Goal: Task Accomplishment & Management: Manage account settings

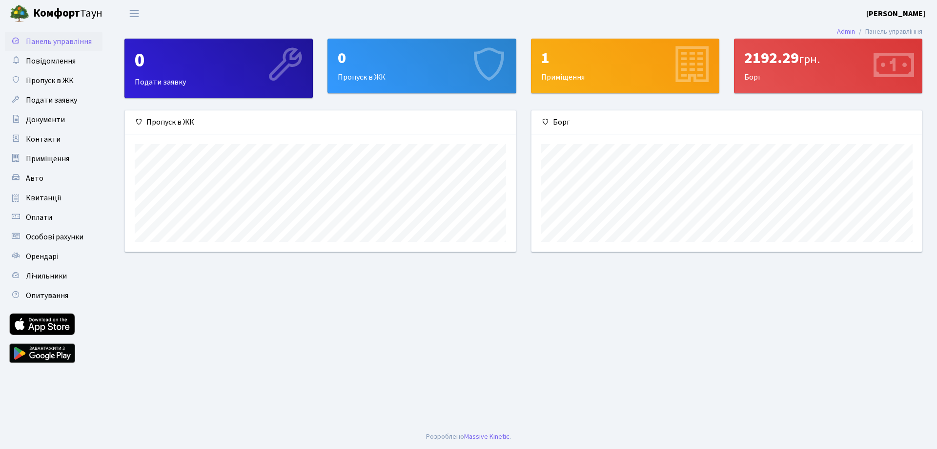
scroll to position [141, 390]
click at [31, 197] on span "Квитанції" at bounding box center [44, 197] width 36 height 11
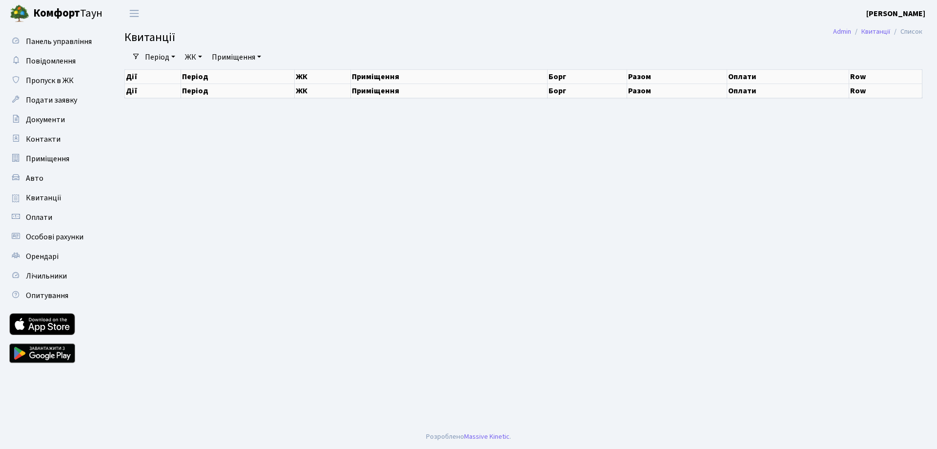
select select "25"
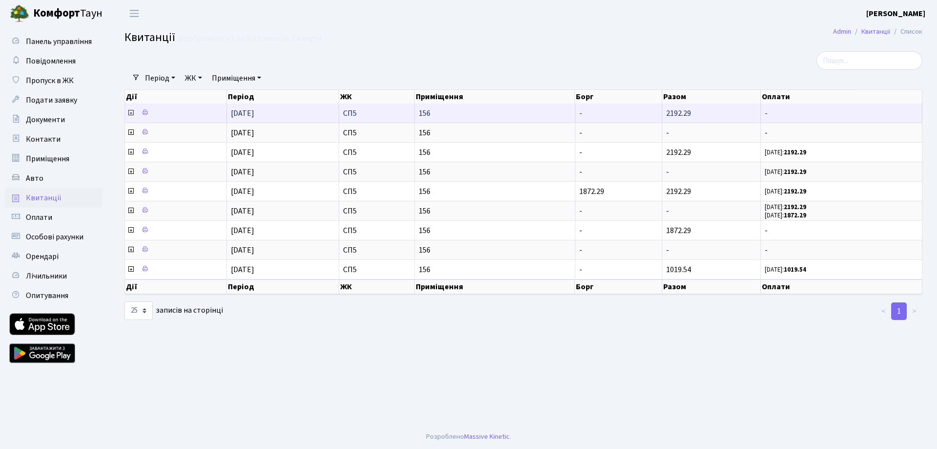
click at [131, 112] on icon at bounding box center [131, 113] width 8 height 8
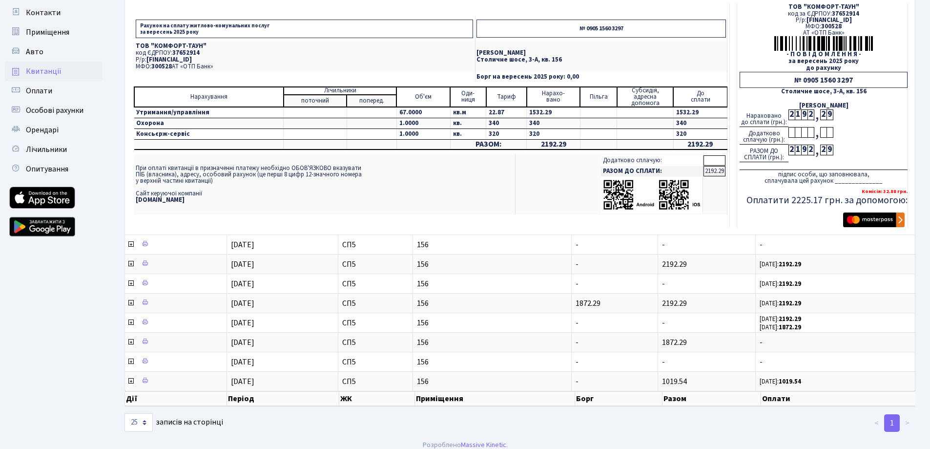
scroll to position [135, 0]
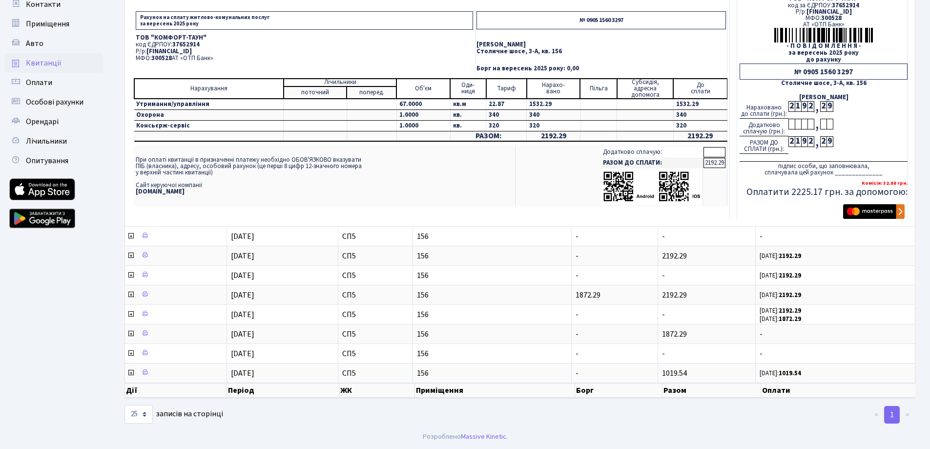
click at [192, 50] on span "UA063005280000026000000026495" at bounding box center [168, 51] width 45 height 9
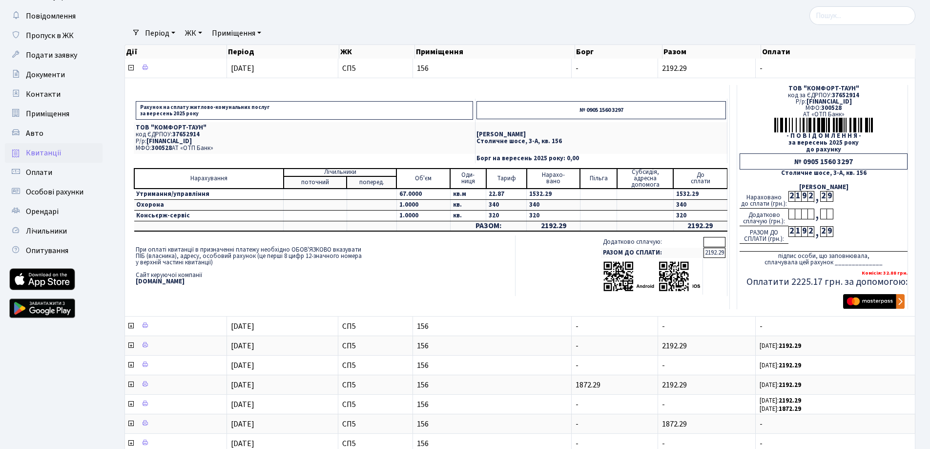
scroll to position [37, 0]
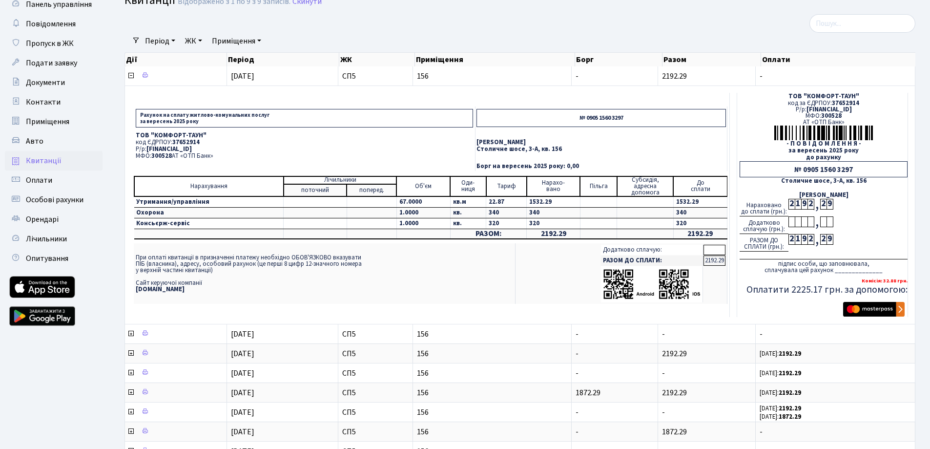
click at [182, 156] on p "МФО: 300528 АТ «ОТП Банк»" at bounding box center [304, 156] width 337 height 6
drag, startPoint x: 815, startPoint y: 110, endPoint x: 832, endPoint y: 108, distance: 16.7
click at [832, 108] on span "UA063005280000026000000026495" at bounding box center [828, 109] width 45 height 9
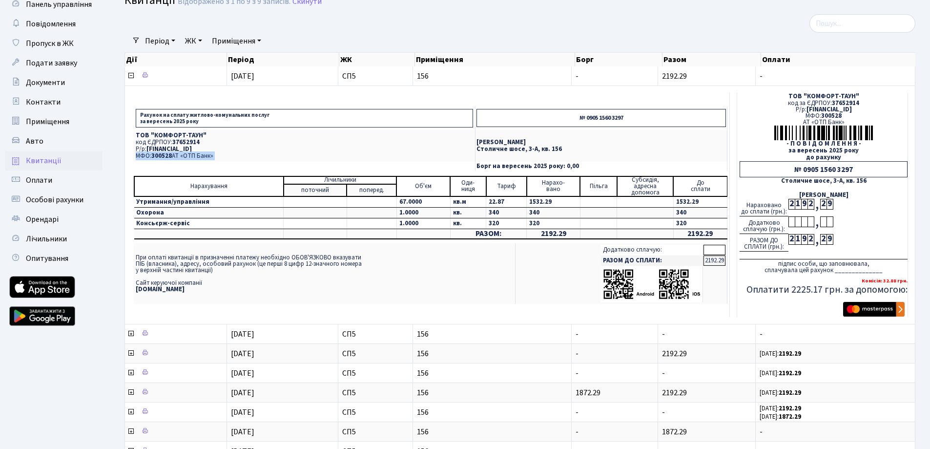
drag, startPoint x: 838, startPoint y: 109, endPoint x: 861, endPoint y: 111, distance: 22.5
click at [852, 111] on span "UA063005280000026000000026495" at bounding box center [828, 109] width 45 height 9
click at [828, 114] on span "300528" at bounding box center [831, 115] width 20 height 9
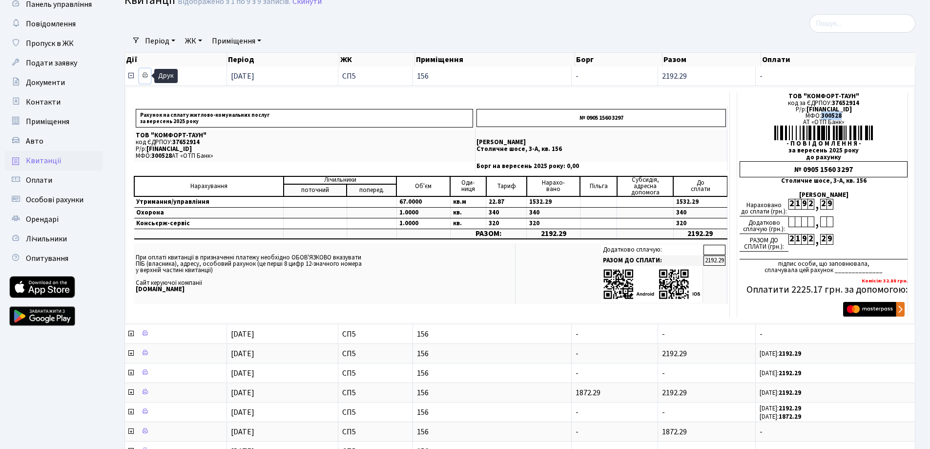
click at [146, 73] on icon at bounding box center [145, 75] width 7 height 7
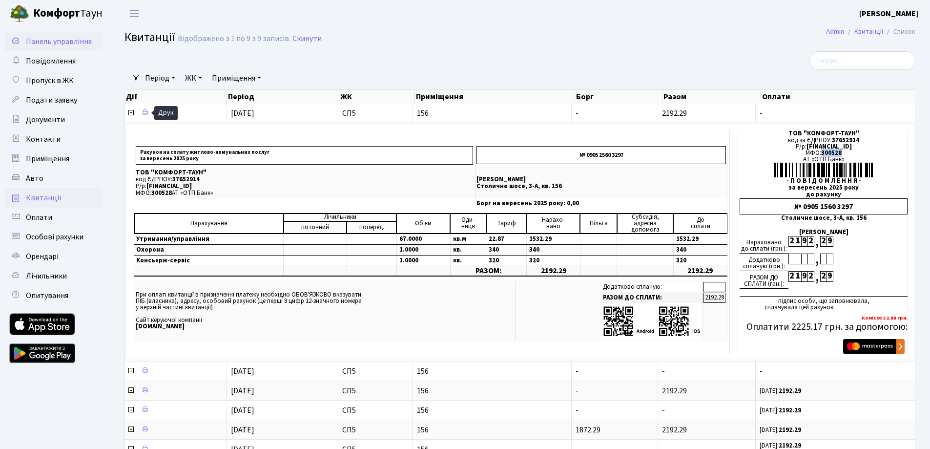
click at [59, 43] on span "Панель управління" at bounding box center [59, 41] width 66 height 11
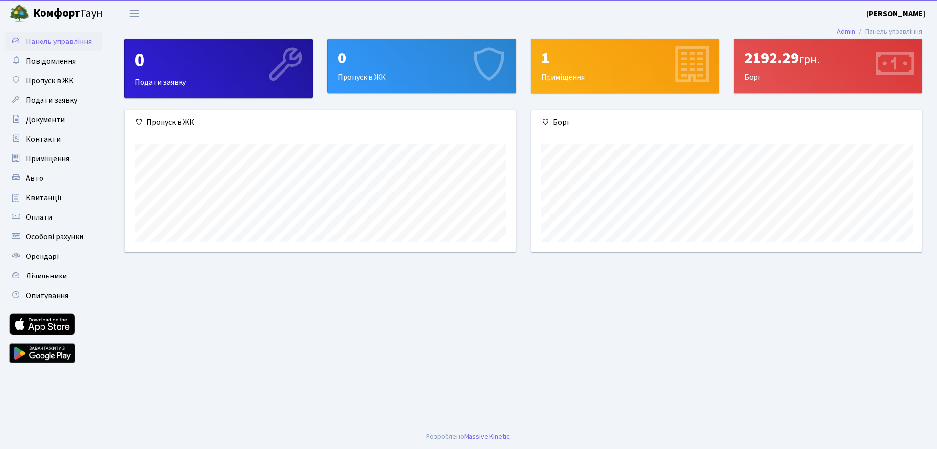
scroll to position [141, 390]
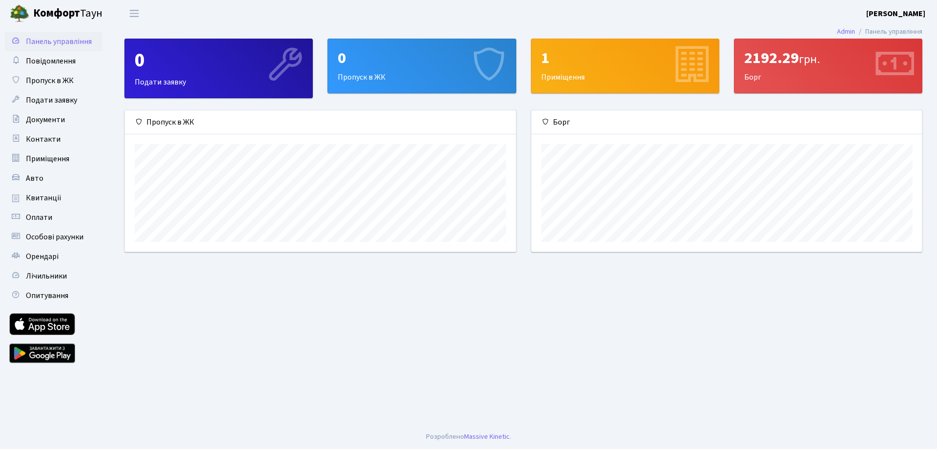
scroll to position [141, 390]
